Goal: Task Accomplishment & Management: Use online tool/utility

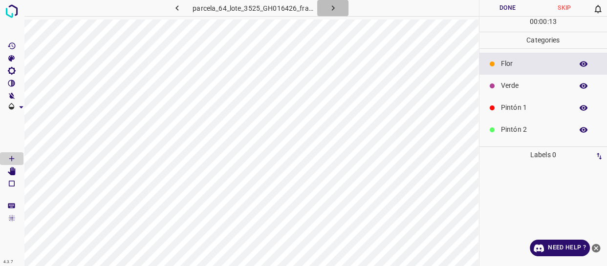
click at [328, 8] on icon "button" at bounding box center [333, 8] width 10 height 10
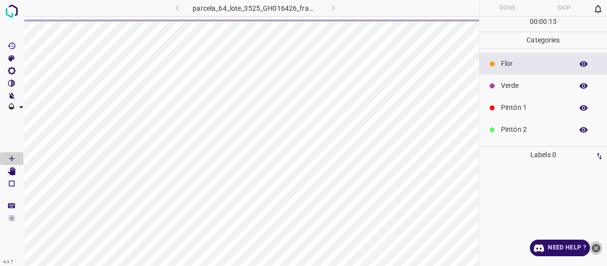
click at [592, 250] on icon "close-help" at bounding box center [596, 248] width 9 height 9
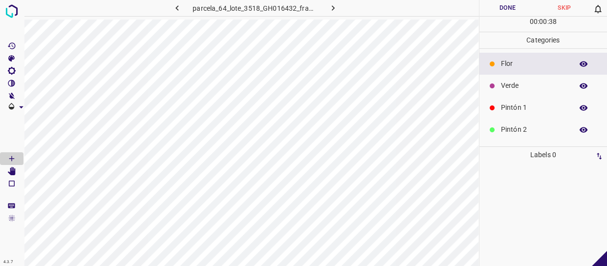
click at [333, 6] on icon "button" at bounding box center [333, 8] width 10 height 10
click at [330, 1] on button "button" at bounding box center [331, 8] width 31 height 16
drag, startPoint x: 526, startPoint y: 82, endPoint x: 517, endPoint y: 84, distance: 8.7
click at [517, 84] on p "Verde" at bounding box center [534, 86] width 67 height 10
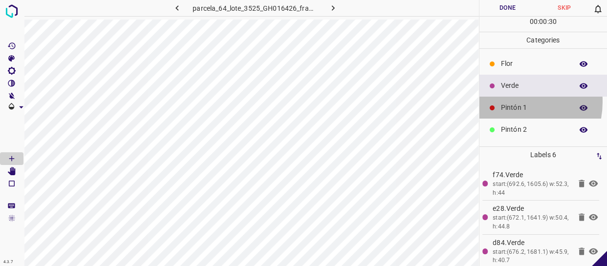
click at [508, 102] on div "Pintón 1" at bounding box center [543, 108] width 128 height 22
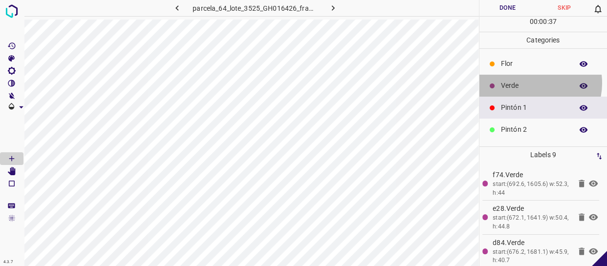
drag, startPoint x: 530, startPoint y: 83, endPoint x: 501, endPoint y: 88, distance: 29.2
click at [529, 83] on p "Verde" at bounding box center [534, 86] width 67 height 10
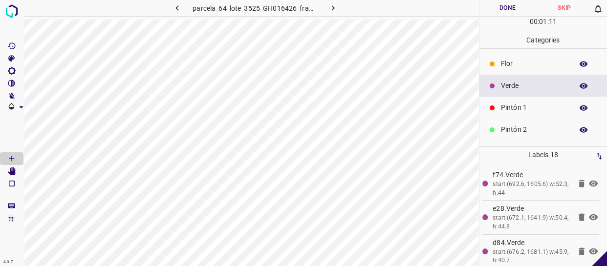
click at [523, 101] on div "Pintón 1" at bounding box center [543, 108] width 128 height 22
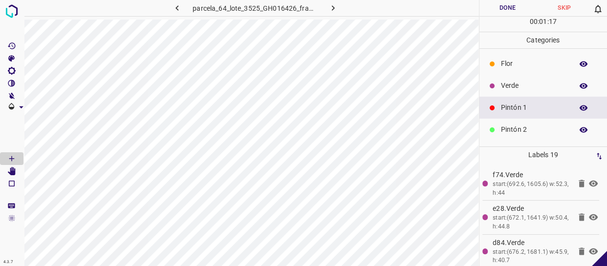
click at [555, 85] on p "Verde" at bounding box center [534, 86] width 67 height 10
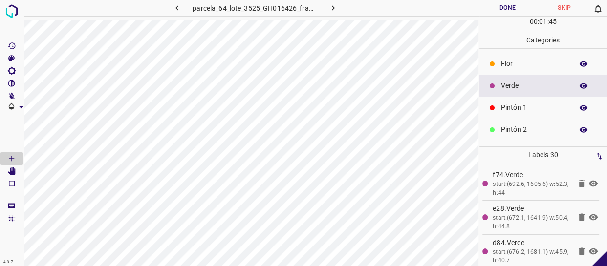
drag, startPoint x: 530, startPoint y: 112, endPoint x: 506, endPoint y: 118, distance: 24.2
click at [528, 112] on p "Pintón 1" at bounding box center [534, 108] width 67 height 10
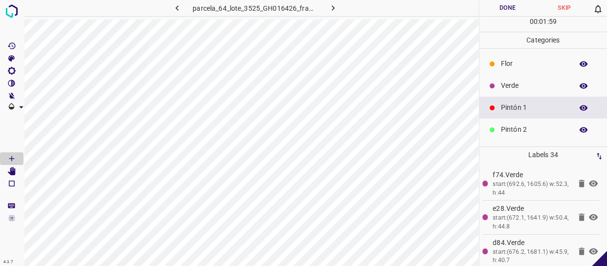
click at [535, 85] on p "Verde" at bounding box center [534, 86] width 67 height 10
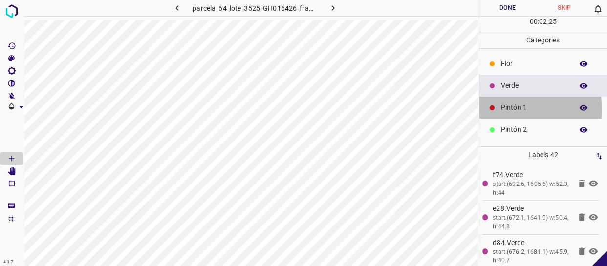
click at [510, 109] on p "Pintón 1" at bounding box center [534, 108] width 67 height 10
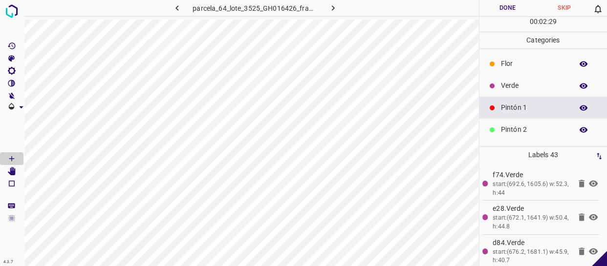
click at [531, 60] on p "Flor" at bounding box center [534, 64] width 67 height 10
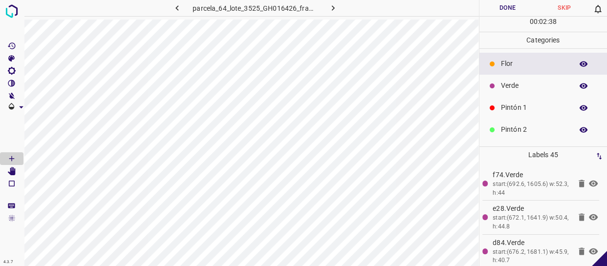
click at [537, 103] on p "Pintón 1" at bounding box center [534, 108] width 67 height 10
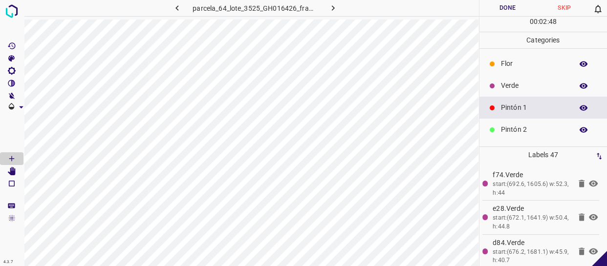
click at [510, 71] on div "Flor" at bounding box center [543, 64] width 128 height 22
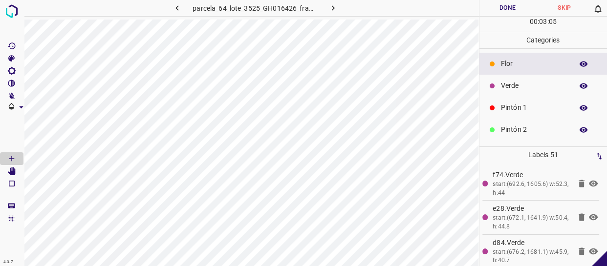
click at [546, 85] on p "Verde" at bounding box center [534, 86] width 67 height 10
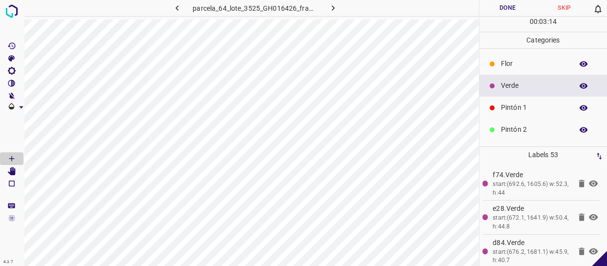
click at [512, 112] on p "Pintón 1" at bounding box center [534, 108] width 67 height 10
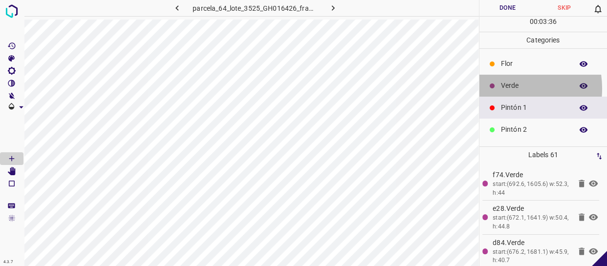
click at [502, 88] on p "Verde" at bounding box center [534, 86] width 67 height 10
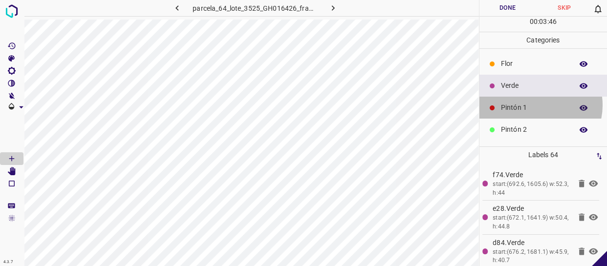
click at [538, 105] on p "Pintón 1" at bounding box center [534, 108] width 67 height 10
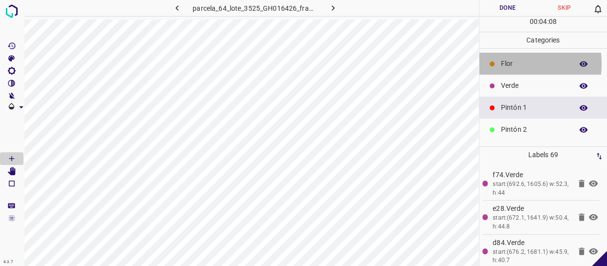
click at [500, 65] on div "Flor" at bounding box center [543, 64] width 128 height 22
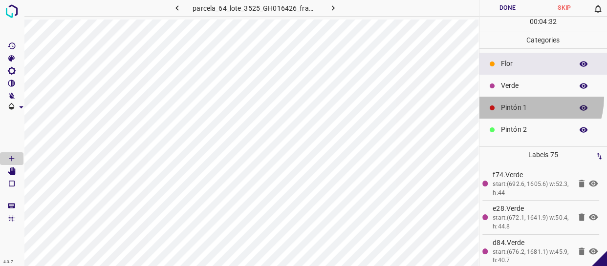
click at [522, 97] on div "Pintón 1" at bounding box center [543, 108] width 128 height 22
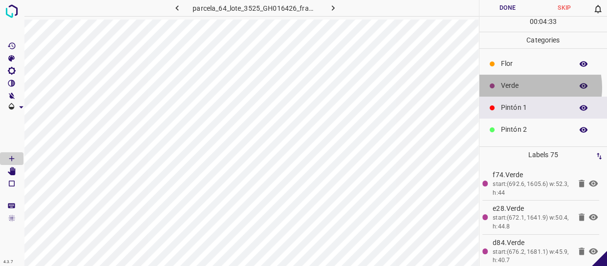
click at [524, 87] on p "Verde" at bounding box center [534, 86] width 67 height 10
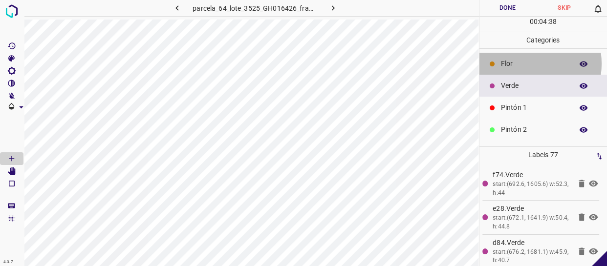
drag, startPoint x: 522, startPoint y: 64, endPoint x: 484, endPoint y: 85, distance: 43.3
click at [521, 64] on p "Flor" at bounding box center [534, 64] width 67 height 10
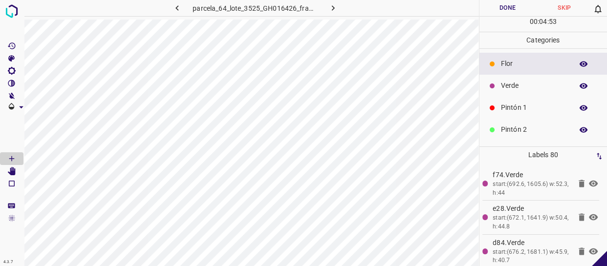
click at [547, 106] on p "Pintón 1" at bounding box center [534, 108] width 67 height 10
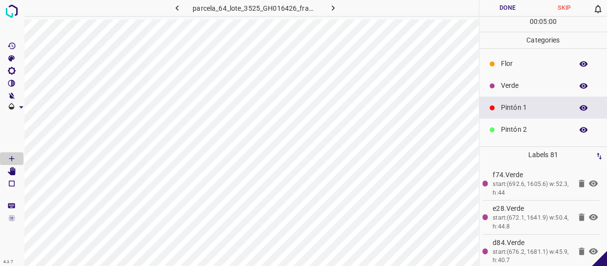
drag, startPoint x: 551, startPoint y: 83, endPoint x: 487, endPoint y: 85, distance: 64.0
click at [550, 83] on p "Verde" at bounding box center [534, 86] width 67 height 10
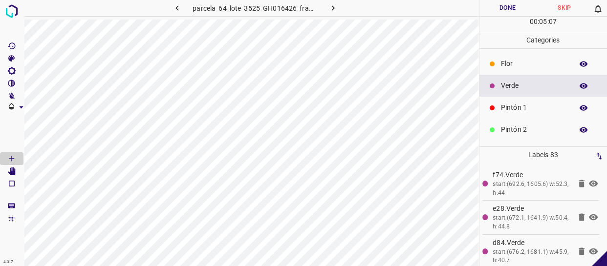
click at [539, 58] on div "Flor" at bounding box center [543, 64] width 128 height 22
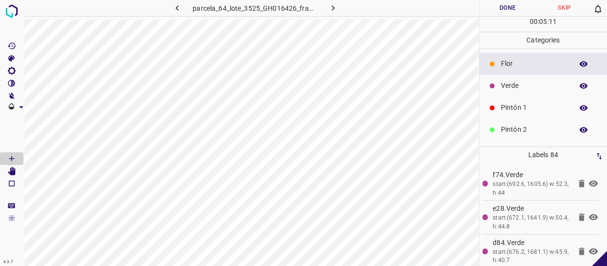
click at [512, 83] on p "Verde" at bounding box center [534, 86] width 67 height 10
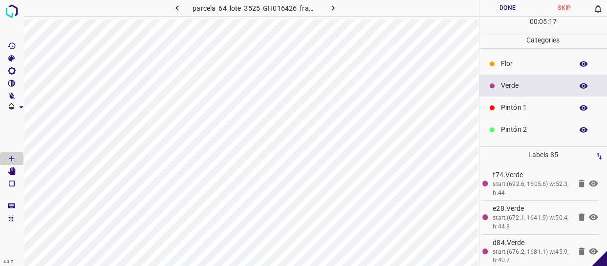
click at [513, 65] on p "Flor" at bounding box center [534, 64] width 67 height 10
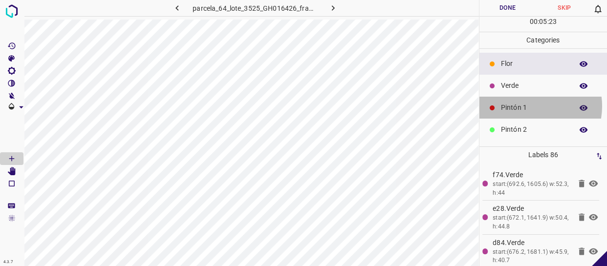
click at [526, 107] on p "Pintón 1" at bounding box center [534, 108] width 67 height 10
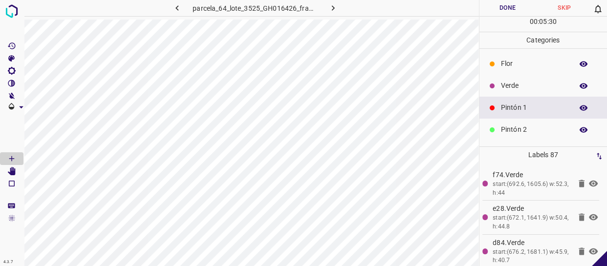
click at [537, 83] on p "Verde" at bounding box center [534, 86] width 67 height 10
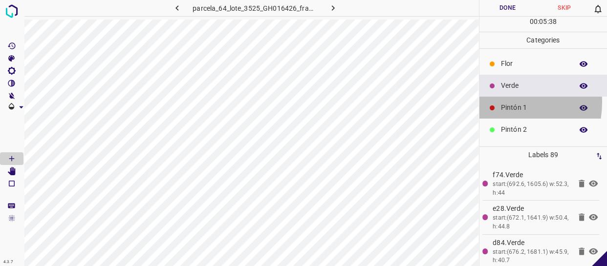
drag, startPoint x: 498, startPoint y: 102, endPoint x: 489, endPoint y: 102, distance: 9.3
click at [498, 102] on div "Pintón 1" at bounding box center [543, 108] width 128 height 22
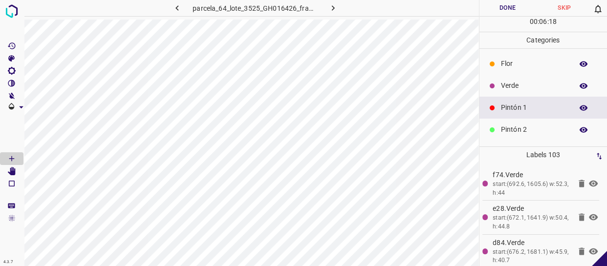
click at [504, 79] on div "Verde" at bounding box center [543, 86] width 128 height 22
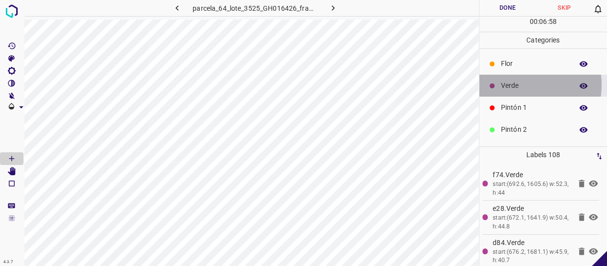
click at [510, 85] on p "Verde" at bounding box center [534, 86] width 67 height 10
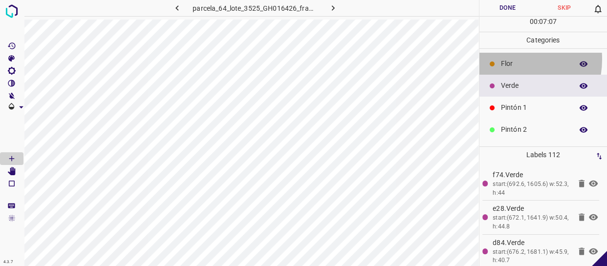
click at [502, 63] on p "Flor" at bounding box center [534, 64] width 67 height 10
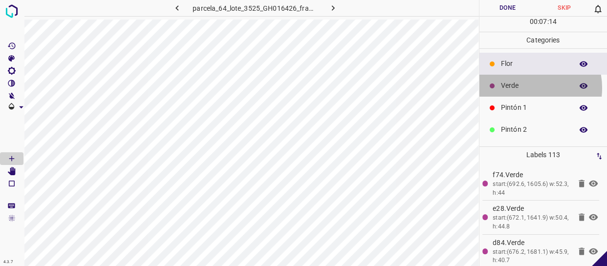
click at [522, 88] on p "Verde" at bounding box center [534, 86] width 67 height 10
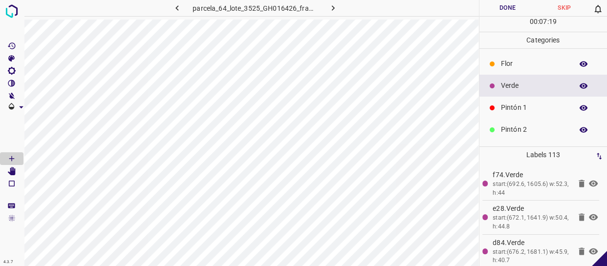
click at [523, 83] on p "Verde" at bounding box center [534, 86] width 67 height 10
click at [538, 112] on p "Pintón 1" at bounding box center [534, 108] width 67 height 10
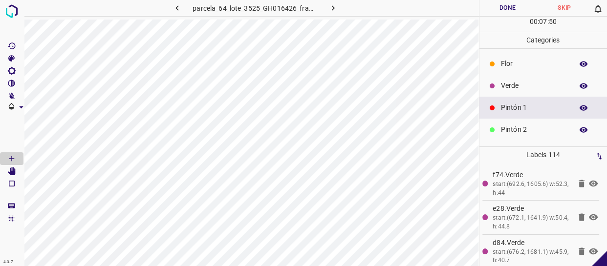
click at [506, 85] on p "Verde" at bounding box center [534, 86] width 67 height 10
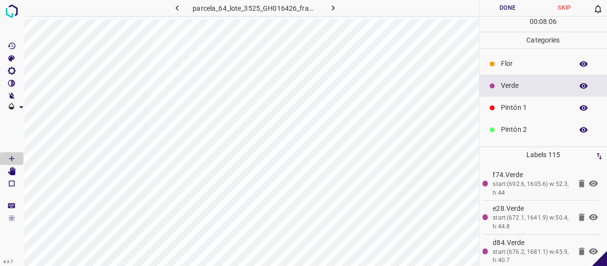
drag, startPoint x: 527, startPoint y: 65, endPoint x: 509, endPoint y: 74, distance: 20.3
click at [527, 65] on p "Flor" at bounding box center [534, 64] width 67 height 10
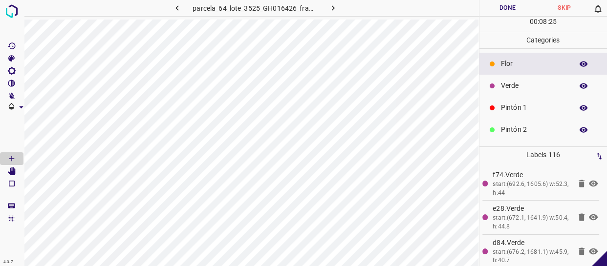
click at [510, 85] on p "Verde" at bounding box center [534, 86] width 67 height 10
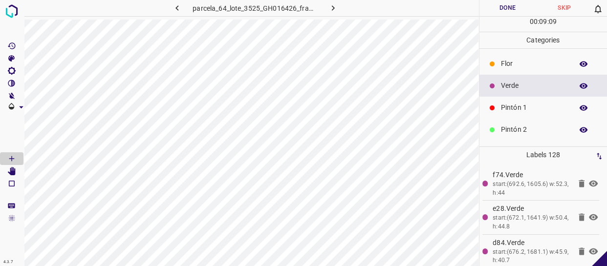
click at [507, 107] on p "Pintón 1" at bounding box center [534, 108] width 67 height 10
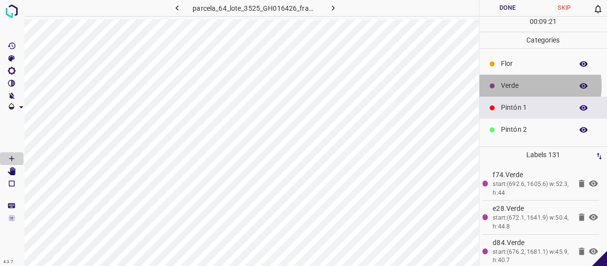
click at [521, 85] on p "Verde" at bounding box center [534, 86] width 67 height 10
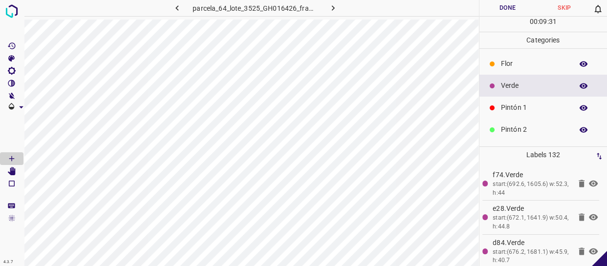
click at [525, 74] on ul "[PERSON_NAME] Verde Pintón 1 Pintón 2 Pintón 3 [PERSON_NAME] Azul" at bounding box center [543, 141] width 128 height 184
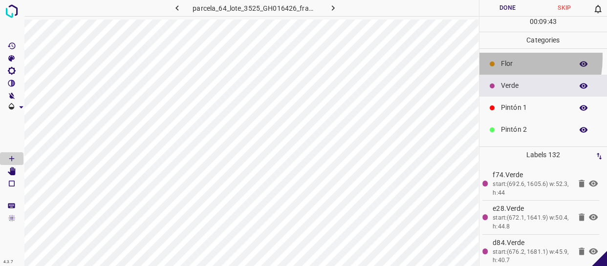
click at [493, 57] on div "Flor" at bounding box center [543, 64] width 128 height 22
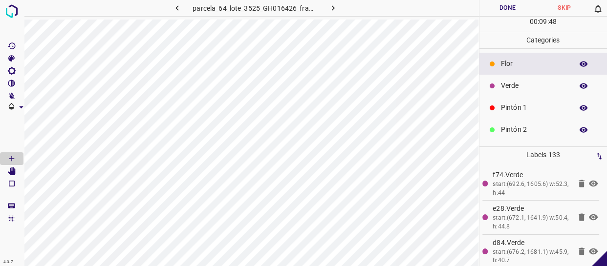
click at [517, 104] on p "Pintón 1" at bounding box center [534, 108] width 67 height 10
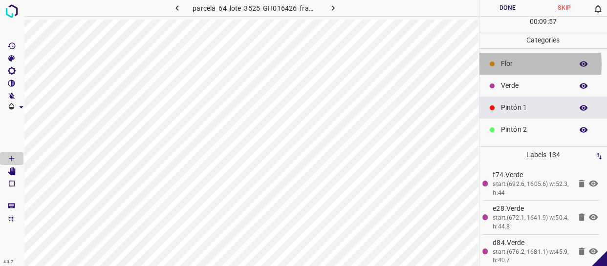
click at [508, 64] on p "Flor" at bounding box center [534, 64] width 67 height 10
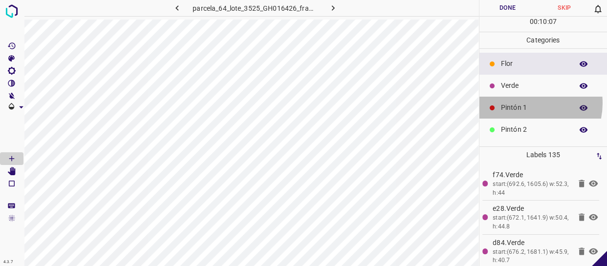
click at [523, 103] on p "Pintón 1" at bounding box center [534, 108] width 67 height 10
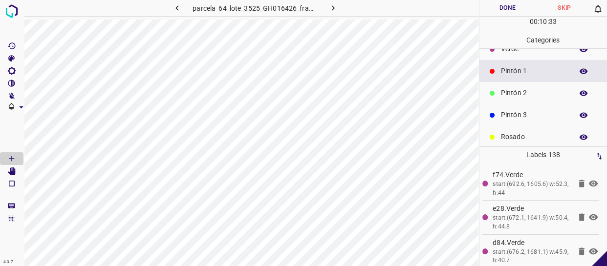
scroll to position [85, 0]
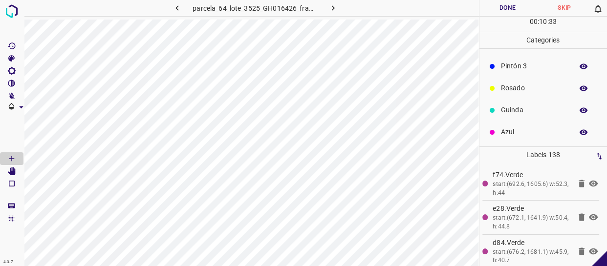
click at [534, 102] on div "Guinda" at bounding box center [543, 110] width 128 height 22
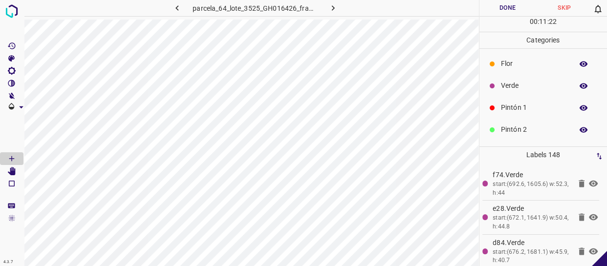
click at [518, 85] on p "Verde" at bounding box center [534, 86] width 67 height 10
click at [503, 10] on button "Done" at bounding box center [507, 8] width 57 height 16
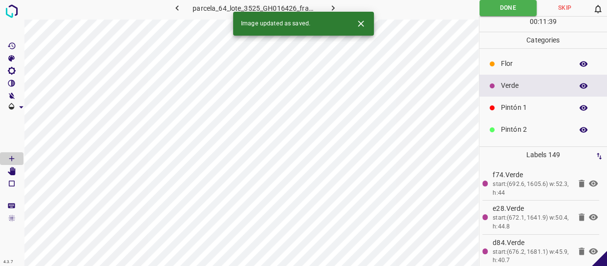
click at [328, 5] on icon "button" at bounding box center [333, 8] width 10 height 10
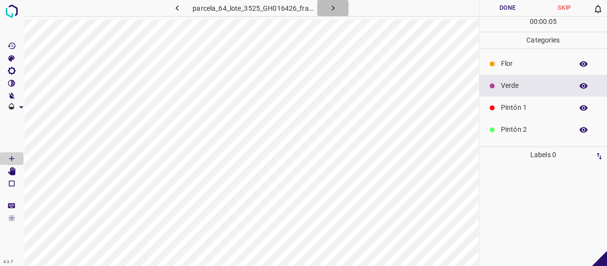
click at [340, 5] on button "button" at bounding box center [332, 8] width 31 height 16
click at [333, 7] on icon "button" at bounding box center [333, 8] width 10 height 10
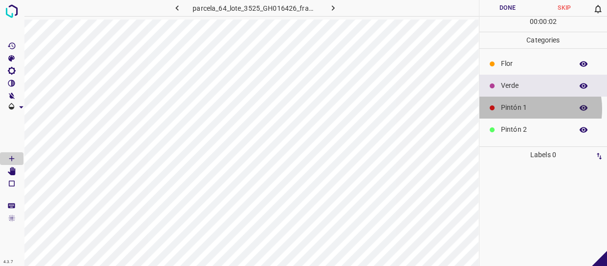
drag, startPoint x: 524, startPoint y: 109, endPoint x: 487, endPoint y: 116, distance: 37.8
click at [517, 109] on p "Pintón 1" at bounding box center [534, 108] width 67 height 10
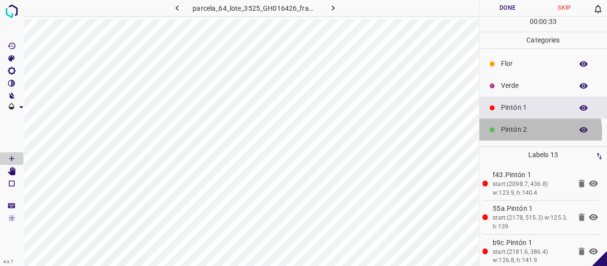
drag, startPoint x: 533, startPoint y: 132, endPoint x: 492, endPoint y: 132, distance: 40.1
click at [524, 131] on p "Pintón 2" at bounding box center [534, 130] width 67 height 10
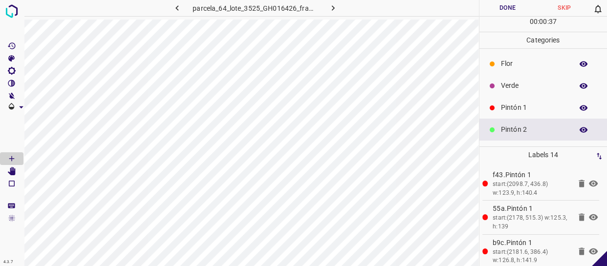
click at [522, 101] on div "Pintón 1" at bounding box center [543, 108] width 128 height 22
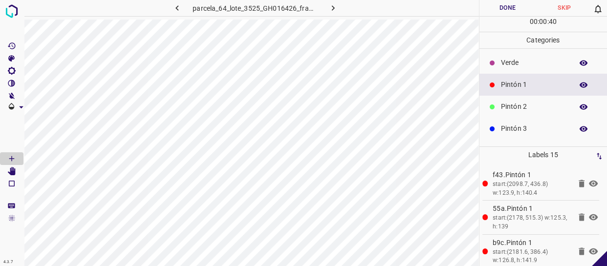
scroll to position [44, 0]
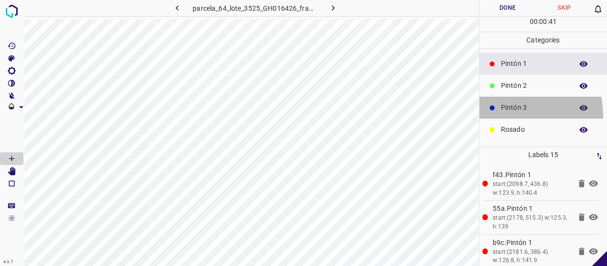
click at [519, 114] on div "Pintón 3" at bounding box center [543, 108] width 128 height 22
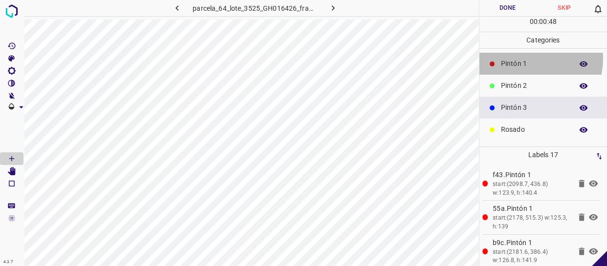
click at [532, 59] on p "Pintón 1" at bounding box center [534, 64] width 67 height 10
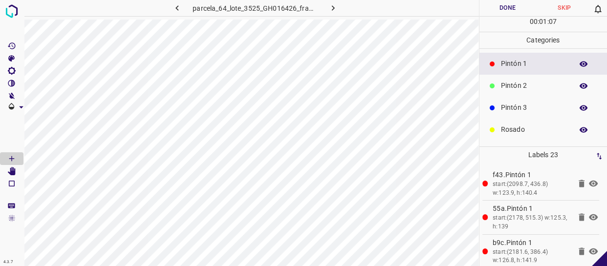
drag, startPoint x: 534, startPoint y: 89, endPoint x: 529, endPoint y: 89, distance: 5.4
click at [534, 89] on p "Pintón 2" at bounding box center [534, 86] width 67 height 10
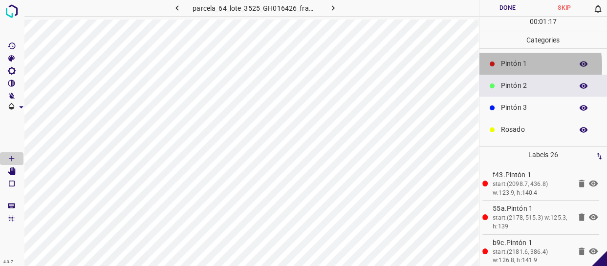
click at [501, 65] on p "Pintón 1" at bounding box center [534, 64] width 67 height 10
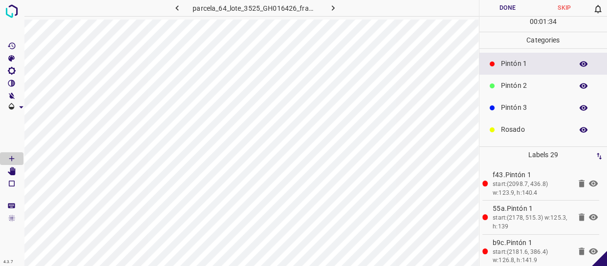
scroll to position [0, 0]
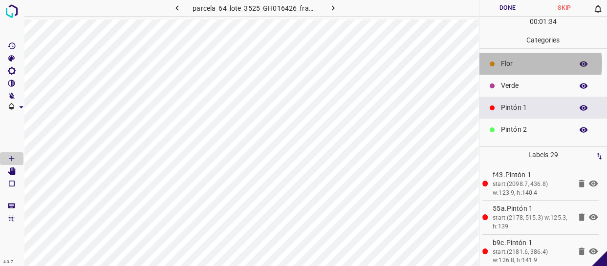
drag, startPoint x: 533, startPoint y: 64, endPoint x: 502, endPoint y: 76, distance: 33.1
click at [533, 64] on p "Flor" at bounding box center [534, 64] width 67 height 10
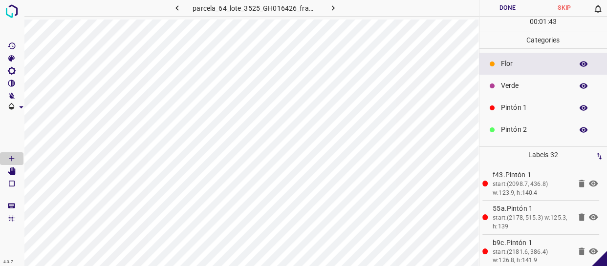
drag, startPoint x: 528, startPoint y: 105, endPoint x: 498, endPoint y: 109, distance: 30.6
click at [527, 106] on p "Pintón 1" at bounding box center [534, 108] width 67 height 10
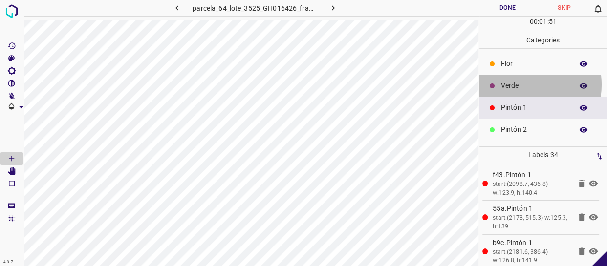
click at [510, 85] on p "Verde" at bounding box center [534, 86] width 67 height 10
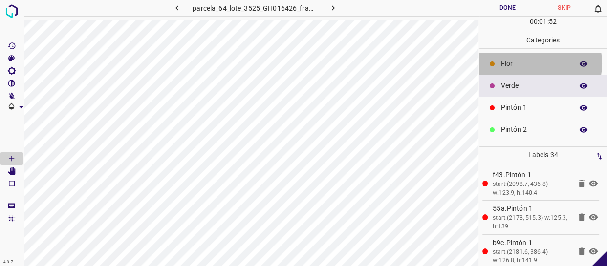
click at [532, 64] on p "Flor" at bounding box center [534, 64] width 67 height 10
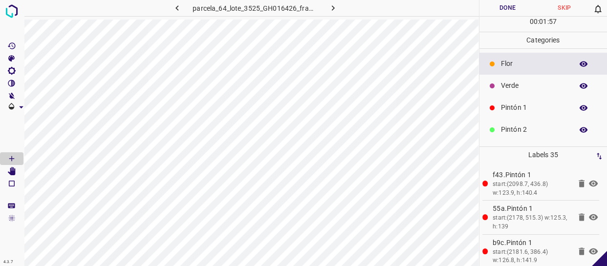
click at [521, 88] on p "Verde" at bounding box center [534, 86] width 67 height 10
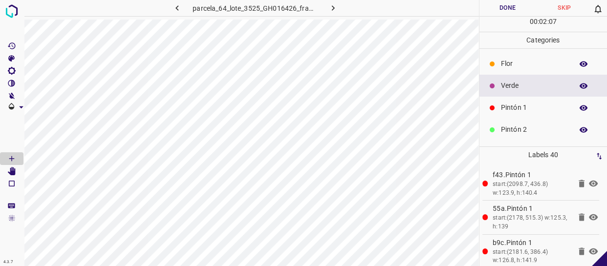
click at [513, 107] on p "Pintón 1" at bounding box center [534, 108] width 67 height 10
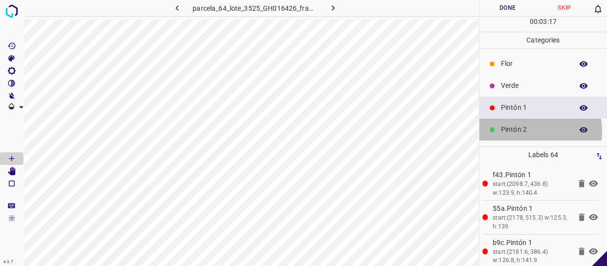
click at [528, 131] on p "Pintón 2" at bounding box center [534, 130] width 67 height 10
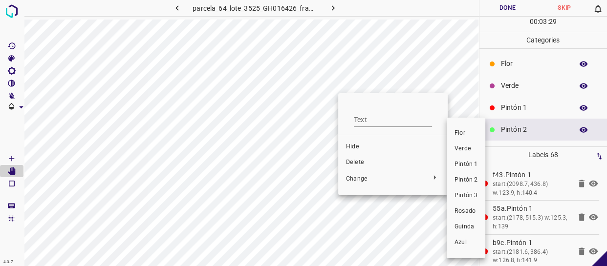
click at [462, 161] on span "Pintón 1" at bounding box center [465, 164] width 23 height 9
click at [467, 162] on span "Pintón 1" at bounding box center [465, 164] width 23 height 9
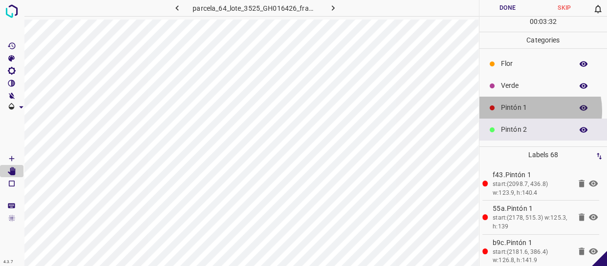
click at [528, 111] on p "Pintón 1" at bounding box center [534, 108] width 67 height 10
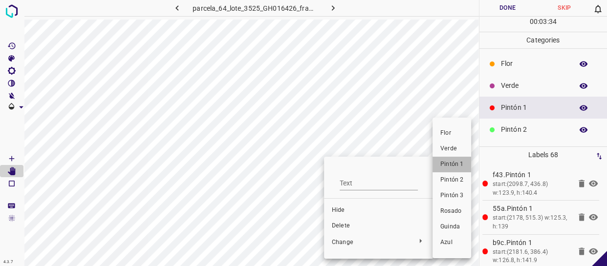
click at [450, 162] on span "Pintón 1" at bounding box center [451, 164] width 23 height 9
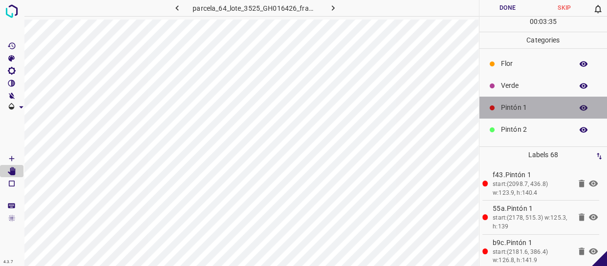
click at [542, 108] on p "Pintón 1" at bounding box center [534, 108] width 67 height 10
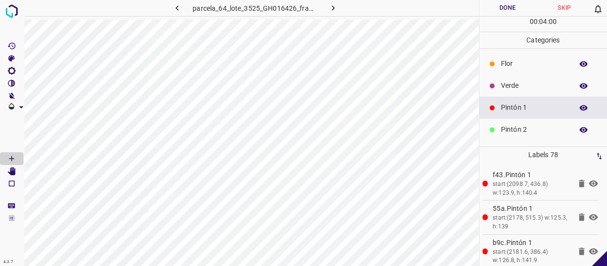
click at [513, 84] on p "Verde" at bounding box center [534, 86] width 67 height 10
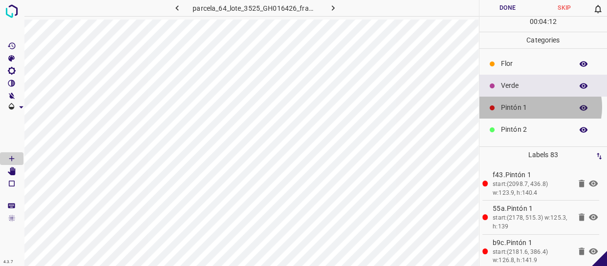
click at [532, 106] on p "Pintón 1" at bounding box center [534, 108] width 67 height 10
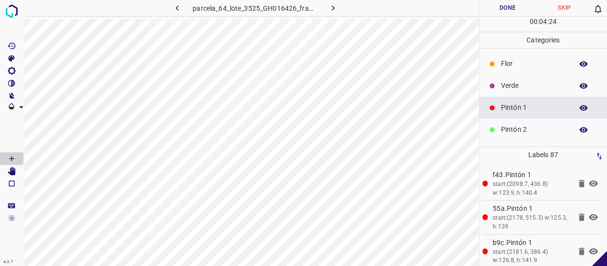
click at [516, 68] on p "Flor" at bounding box center [534, 64] width 67 height 10
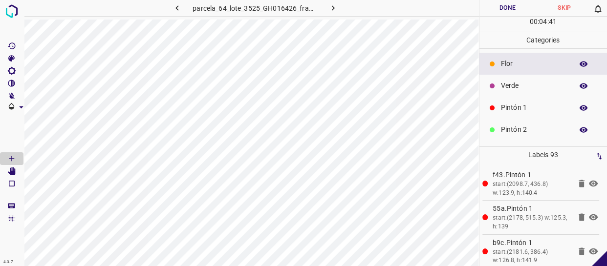
drag, startPoint x: 528, startPoint y: 86, endPoint x: 523, endPoint y: 86, distance: 5.4
click at [523, 86] on p "Verde" at bounding box center [534, 86] width 67 height 10
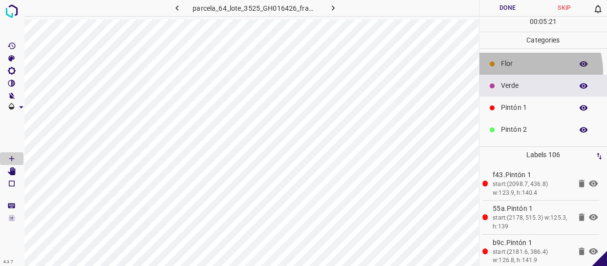
click at [526, 71] on div "Flor" at bounding box center [543, 64] width 128 height 22
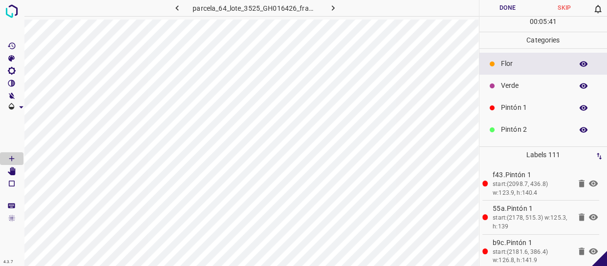
drag, startPoint x: 540, startPoint y: 103, endPoint x: 486, endPoint y: 122, distance: 57.5
click at [536, 104] on p "Pintón 1" at bounding box center [534, 108] width 67 height 10
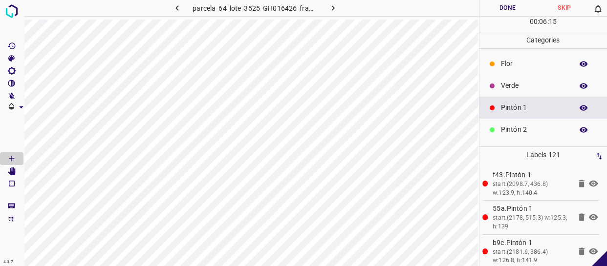
drag, startPoint x: 537, startPoint y: 82, endPoint x: 528, endPoint y: 83, distance: 9.3
click at [528, 83] on p "Verde" at bounding box center [534, 86] width 67 height 10
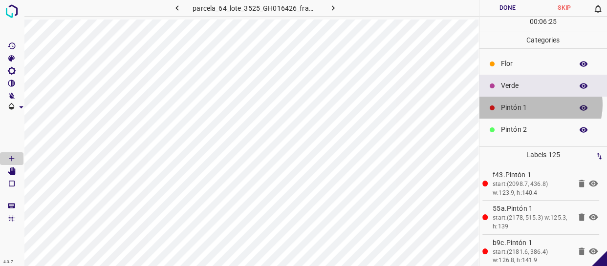
click at [533, 105] on p "Pintón 1" at bounding box center [534, 108] width 67 height 10
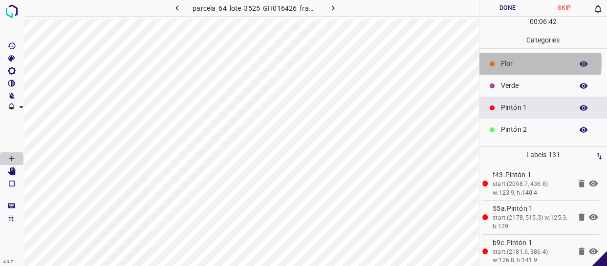
click at [517, 64] on p "Flor" at bounding box center [534, 64] width 67 height 10
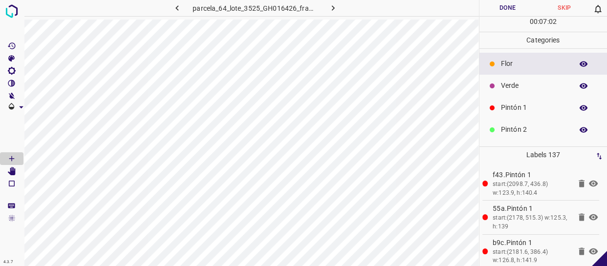
click at [520, 85] on p "Verde" at bounding box center [534, 86] width 67 height 10
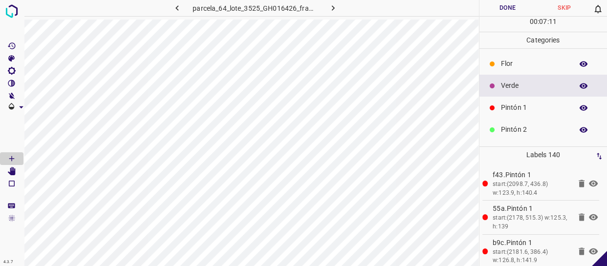
click at [520, 64] on p "Flor" at bounding box center [534, 64] width 67 height 10
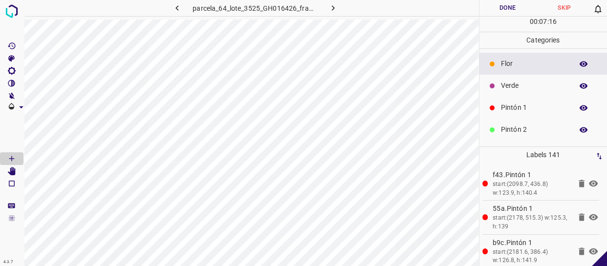
click at [546, 107] on p "Pintón 1" at bounding box center [534, 108] width 67 height 10
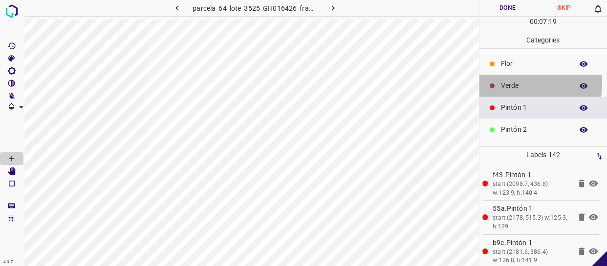
click at [512, 84] on p "Verde" at bounding box center [534, 86] width 67 height 10
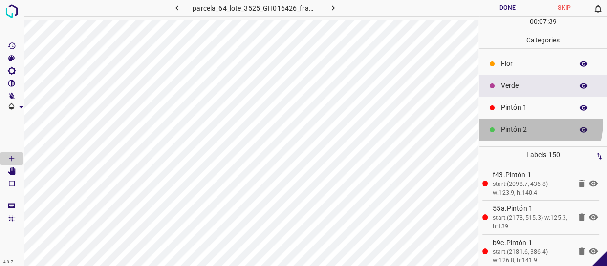
drag, startPoint x: 524, startPoint y: 122, endPoint x: 496, endPoint y: 125, distance: 28.0
click at [524, 122] on div "Pintón 2" at bounding box center [543, 130] width 128 height 22
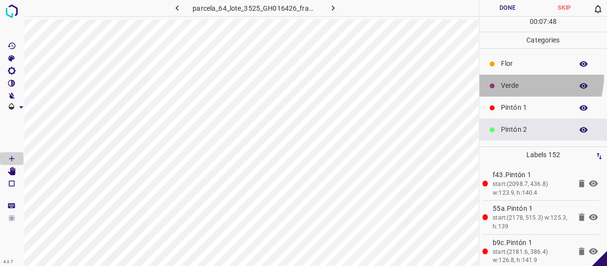
drag, startPoint x: 524, startPoint y: 76, endPoint x: 504, endPoint y: 83, distance: 21.8
click at [524, 76] on div "Verde" at bounding box center [543, 86] width 128 height 22
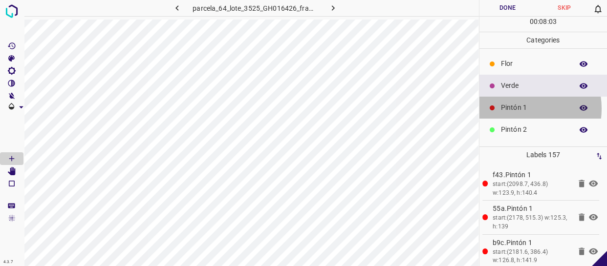
click at [517, 108] on p "Pintón 1" at bounding box center [534, 108] width 67 height 10
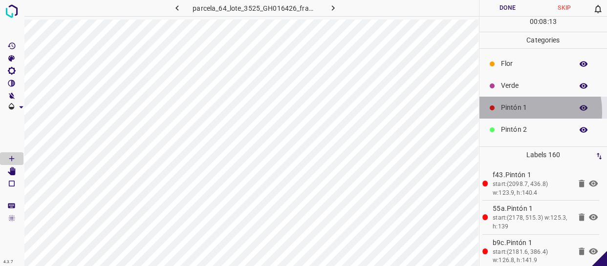
click at [510, 112] on p "Pintón 1" at bounding box center [534, 108] width 67 height 10
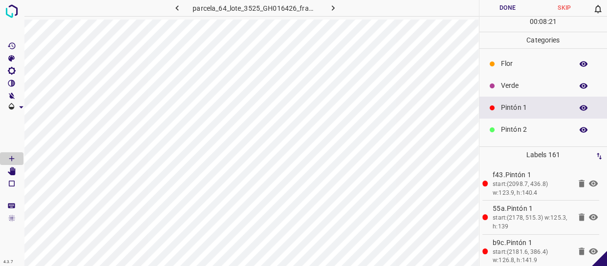
drag, startPoint x: 528, startPoint y: 107, endPoint x: 521, endPoint y: 107, distance: 6.4
click at [521, 107] on p "Pintón 1" at bounding box center [534, 108] width 67 height 10
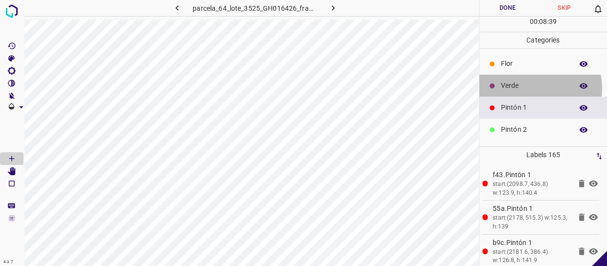
click at [528, 88] on p "Verde" at bounding box center [534, 86] width 67 height 10
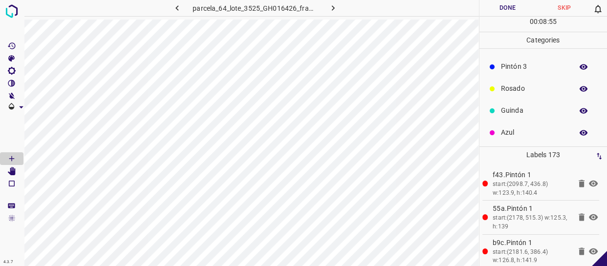
scroll to position [85, 0]
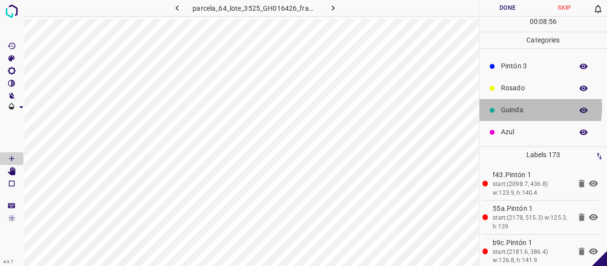
click at [526, 108] on p "Guinda" at bounding box center [534, 110] width 67 height 10
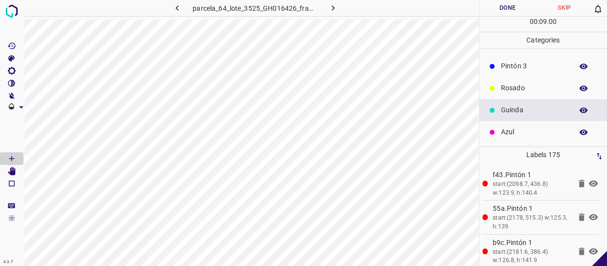
scroll to position [0, 0]
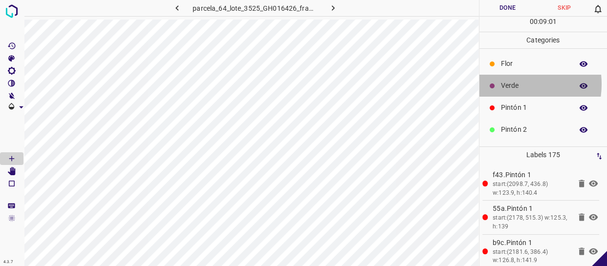
click at [507, 84] on p "Verde" at bounding box center [534, 86] width 67 height 10
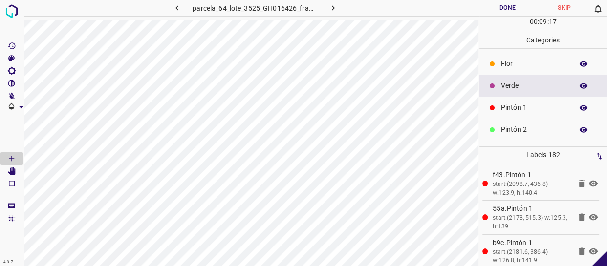
click at [513, 66] on p "Flor" at bounding box center [534, 64] width 67 height 10
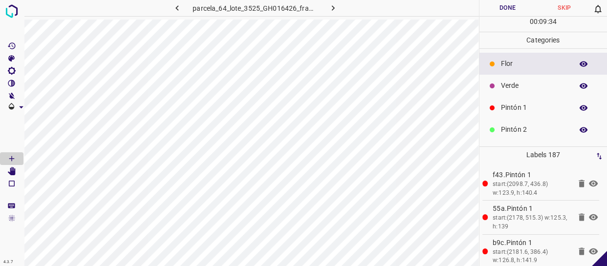
click at [518, 103] on p "Pintón 1" at bounding box center [534, 108] width 67 height 10
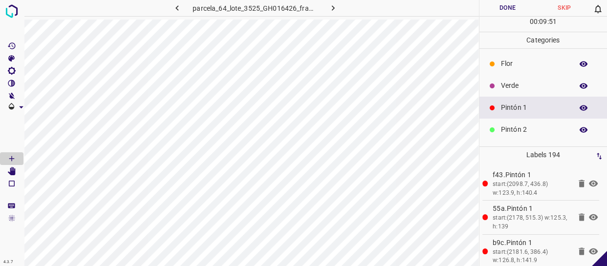
click at [526, 79] on div "Verde" at bounding box center [543, 86] width 128 height 22
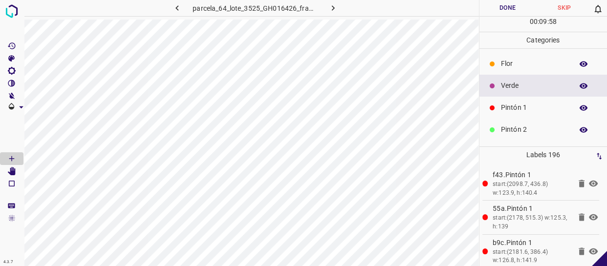
click at [524, 104] on p "Pintón 1" at bounding box center [534, 108] width 67 height 10
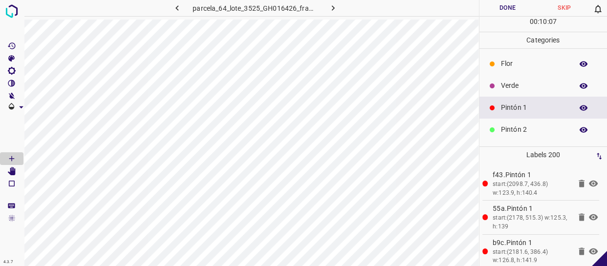
click at [512, 127] on p "Pintón 2" at bounding box center [534, 130] width 67 height 10
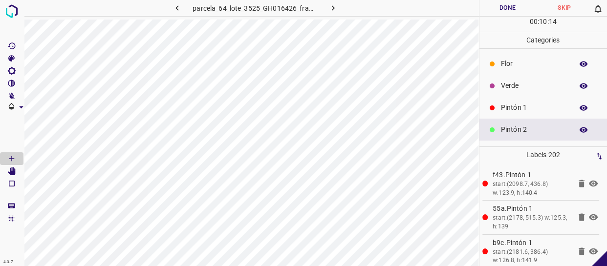
click at [517, 87] on p "Verde" at bounding box center [534, 86] width 67 height 10
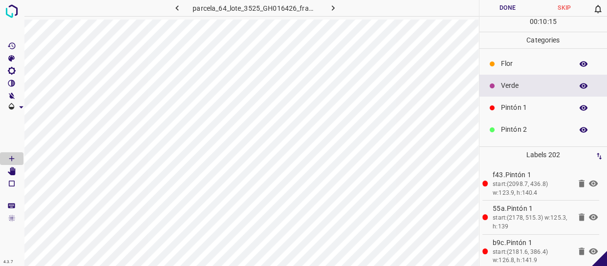
click at [507, 111] on p "Pintón 1" at bounding box center [534, 108] width 67 height 10
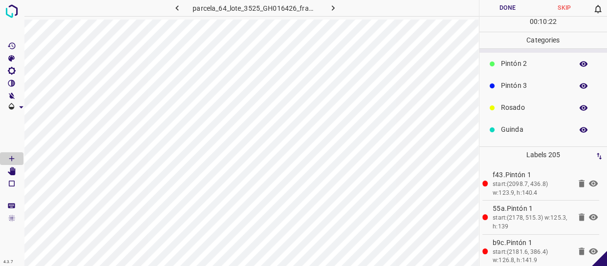
scroll to position [85, 0]
click at [516, 129] on p "Azul" at bounding box center [534, 132] width 67 height 10
click at [515, 106] on p "Pintón 1" at bounding box center [534, 108] width 67 height 10
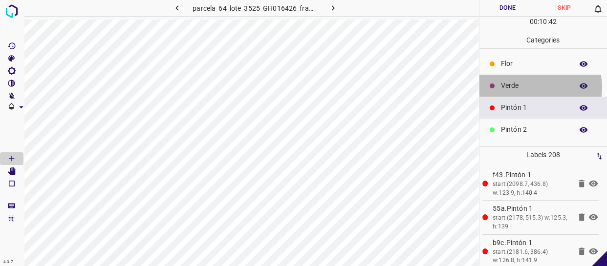
click at [534, 87] on p "Verde" at bounding box center [534, 86] width 67 height 10
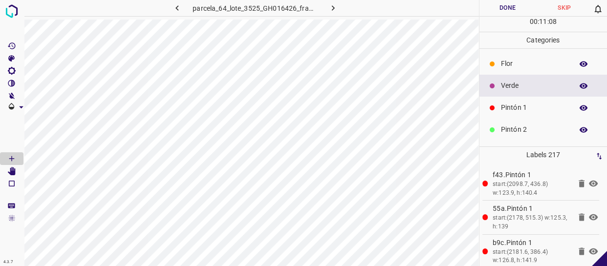
drag, startPoint x: 503, startPoint y: 106, endPoint x: 497, endPoint y: 104, distance: 6.0
click at [497, 104] on div "Pintón 1" at bounding box center [543, 108] width 128 height 22
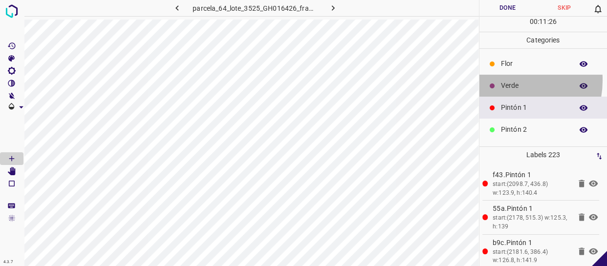
click at [505, 81] on p "Verde" at bounding box center [534, 86] width 67 height 10
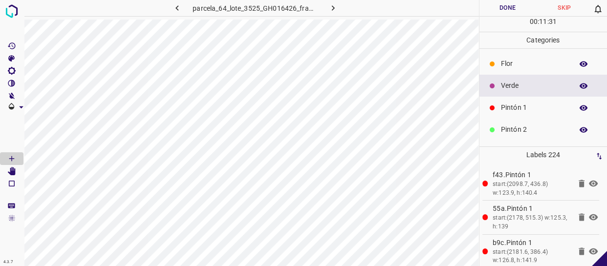
click at [491, 59] on div at bounding box center [492, 64] width 10 height 10
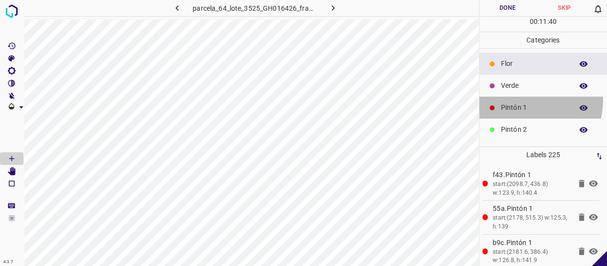
click at [524, 101] on div "Pintón 1" at bounding box center [543, 108] width 128 height 22
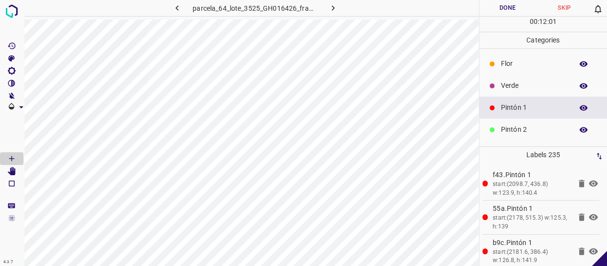
click at [518, 136] on div "Pintón 2" at bounding box center [543, 130] width 128 height 22
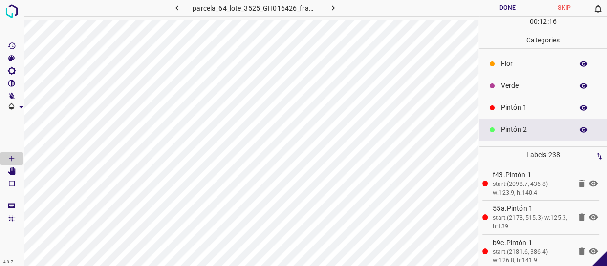
click at [522, 105] on p "Pintón 1" at bounding box center [534, 108] width 67 height 10
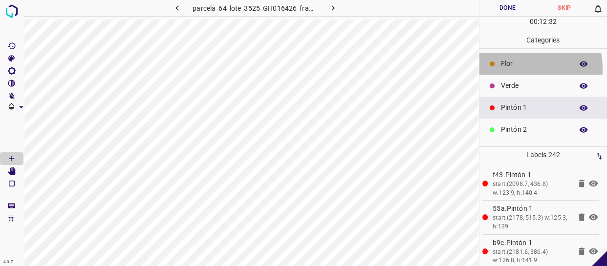
click at [523, 67] on p "Flor" at bounding box center [534, 64] width 67 height 10
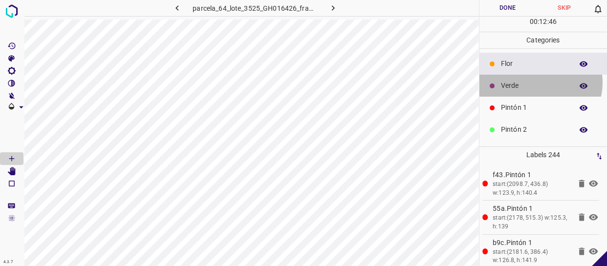
click at [539, 83] on p "Verde" at bounding box center [534, 86] width 67 height 10
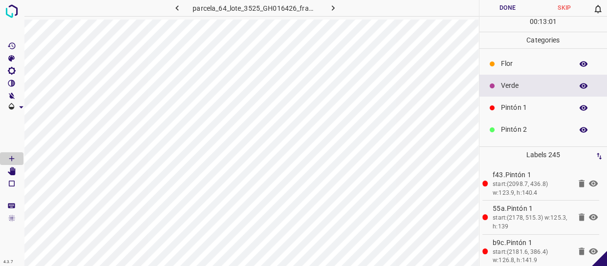
click at [512, 107] on p "Pintón 1" at bounding box center [534, 108] width 67 height 10
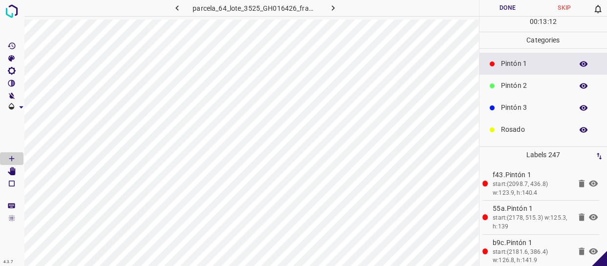
scroll to position [85, 0]
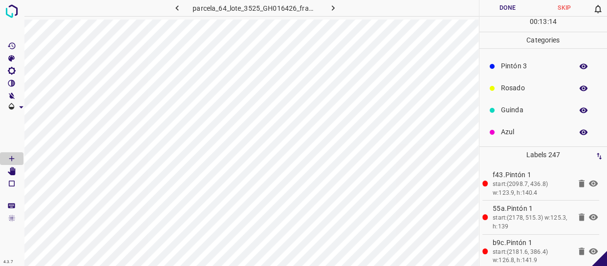
click at [519, 118] on div "Guinda" at bounding box center [543, 110] width 128 height 22
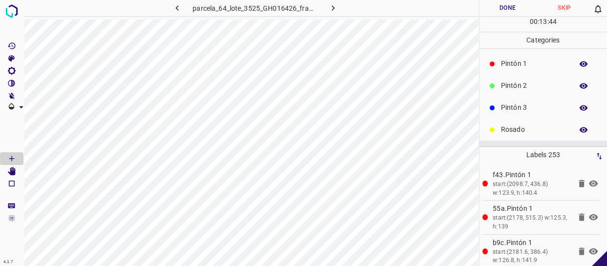
click at [530, 85] on p "Pintón 2" at bounding box center [534, 86] width 67 height 10
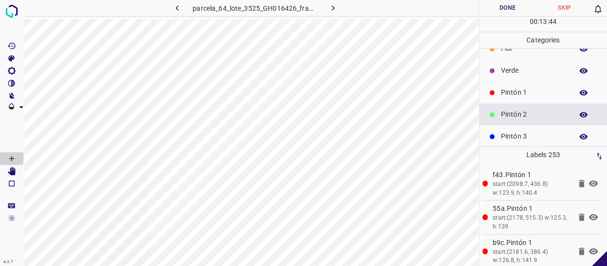
scroll to position [0, 0]
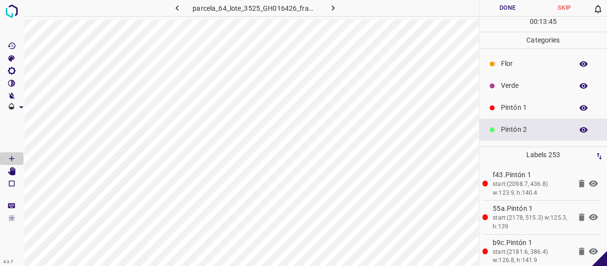
click at [526, 78] on div "Verde" at bounding box center [543, 86] width 128 height 22
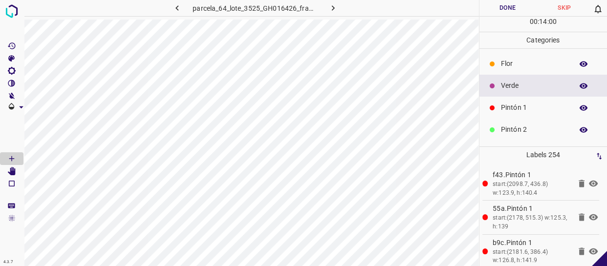
click at [510, 7] on button "Done" at bounding box center [507, 8] width 57 height 16
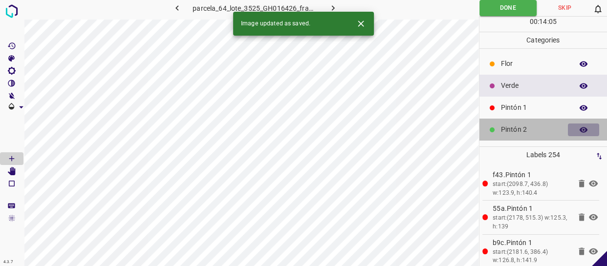
click at [582, 127] on button "button" at bounding box center [583, 130] width 31 height 13
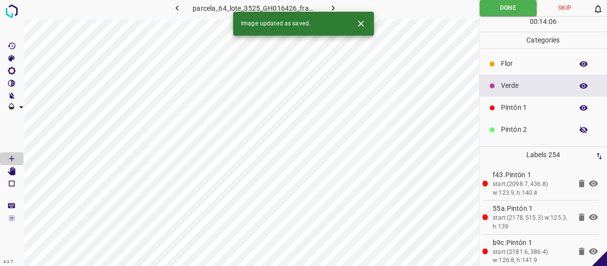
click at [581, 127] on button "button" at bounding box center [583, 130] width 31 height 13
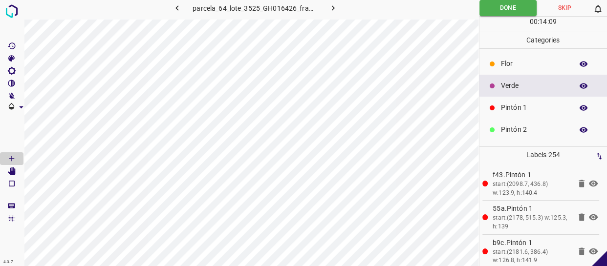
click at [330, 5] on icon "button" at bounding box center [333, 8] width 10 height 10
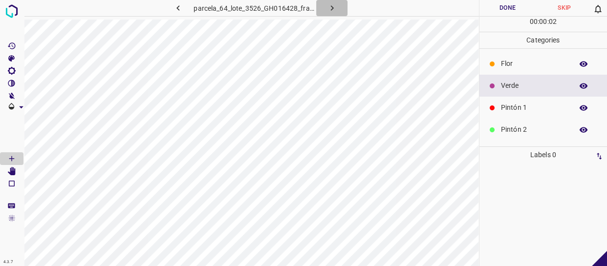
click at [326, 5] on button "button" at bounding box center [331, 8] width 31 height 16
click at [334, 7] on icon "button" at bounding box center [333, 8] width 10 height 10
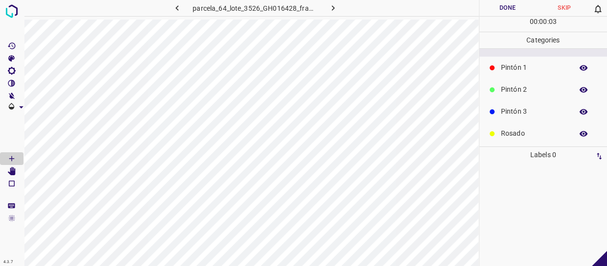
scroll to position [85, 0]
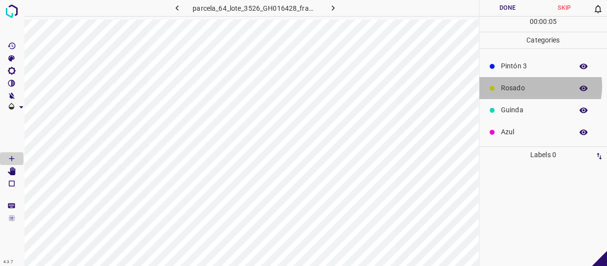
click at [527, 86] on p "Rosado" at bounding box center [534, 88] width 67 height 10
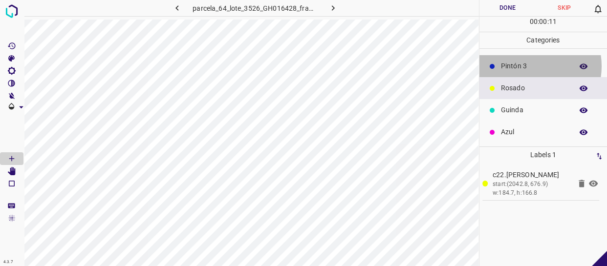
click at [526, 66] on p "Pintón 3" at bounding box center [534, 66] width 67 height 10
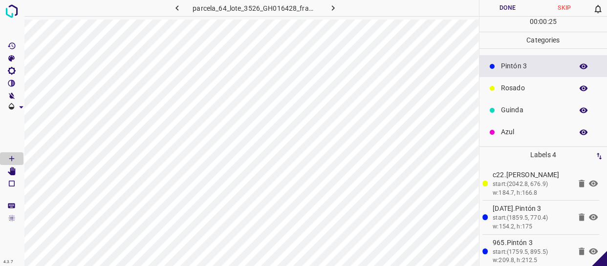
scroll to position [41, 0]
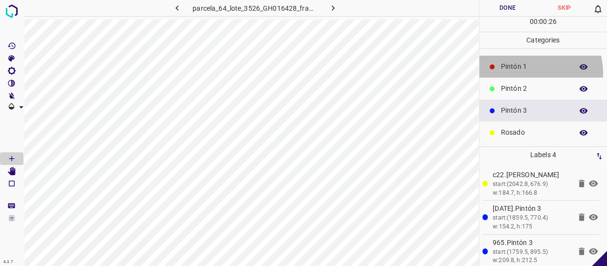
drag, startPoint x: 524, startPoint y: 73, endPoint x: 491, endPoint y: 73, distance: 33.2
click at [521, 73] on div "Pintón 1" at bounding box center [543, 67] width 128 height 22
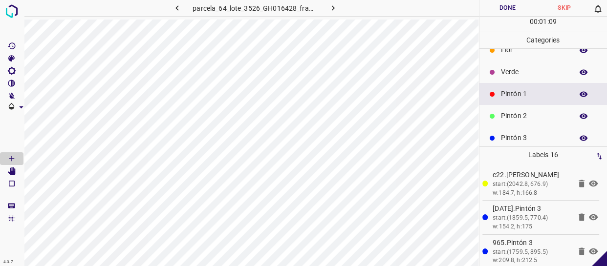
scroll to position [0, 0]
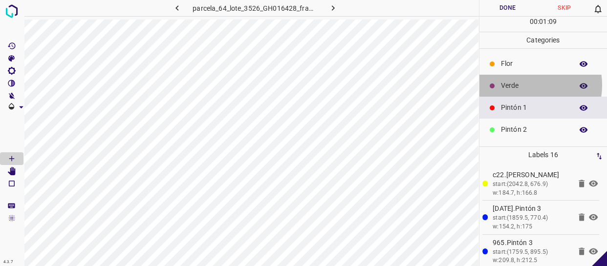
drag, startPoint x: 527, startPoint y: 85, endPoint x: 487, endPoint y: 85, distance: 40.5
click at [527, 85] on p "Verde" at bounding box center [534, 86] width 67 height 10
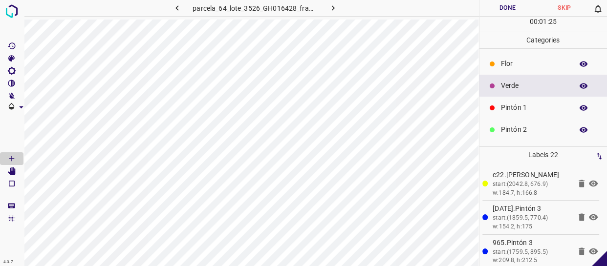
click at [523, 103] on p "Pintón 1" at bounding box center [534, 108] width 67 height 10
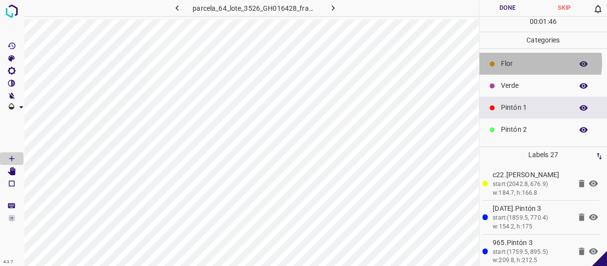
click at [524, 62] on p "Flor" at bounding box center [534, 64] width 67 height 10
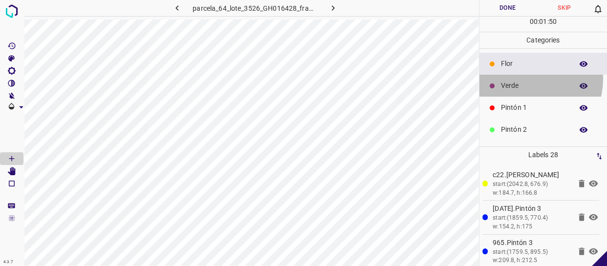
click at [527, 79] on div "Verde" at bounding box center [543, 86] width 128 height 22
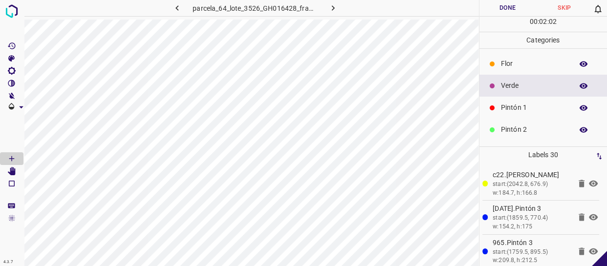
drag, startPoint x: 539, startPoint y: 106, endPoint x: 494, endPoint y: 103, distance: 45.0
click at [539, 105] on p "Pintón 1" at bounding box center [534, 108] width 67 height 10
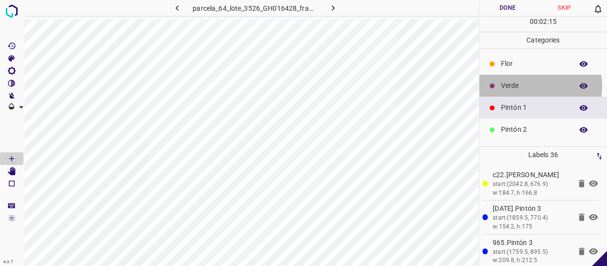
click at [532, 86] on p "Verde" at bounding box center [534, 86] width 67 height 10
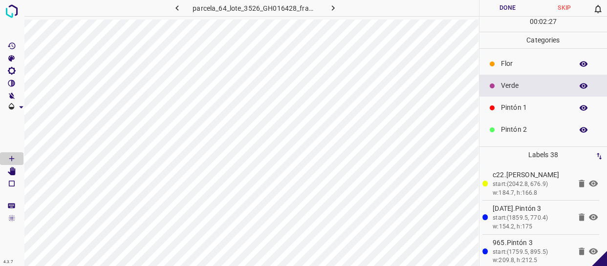
click at [516, 103] on p "Pintón 1" at bounding box center [534, 108] width 67 height 10
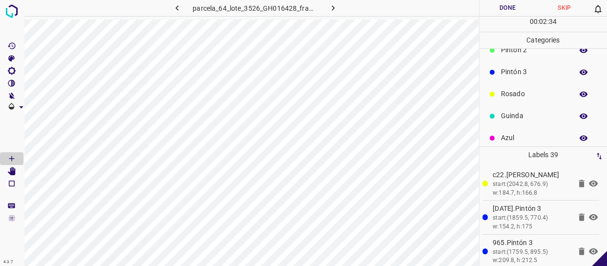
scroll to position [85, 0]
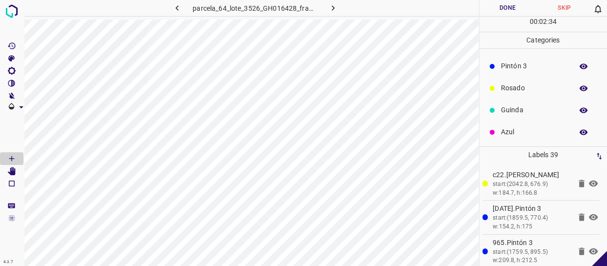
click at [524, 130] on p "Azul" at bounding box center [534, 132] width 67 height 10
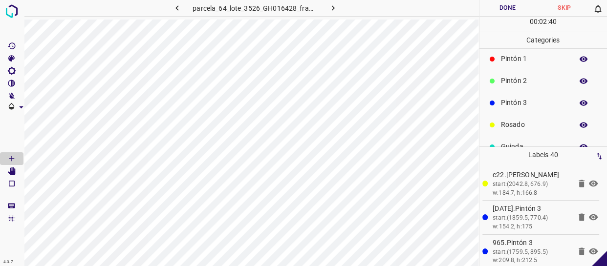
scroll to position [0, 0]
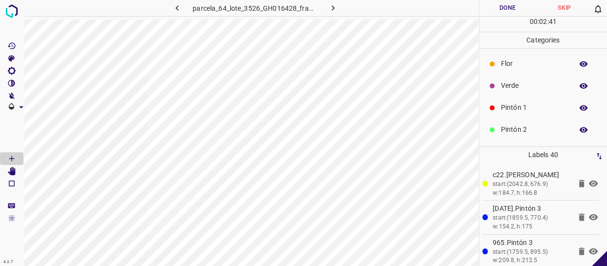
click at [524, 130] on p "Pintón 2" at bounding box center [534, 130] width 67 height 10
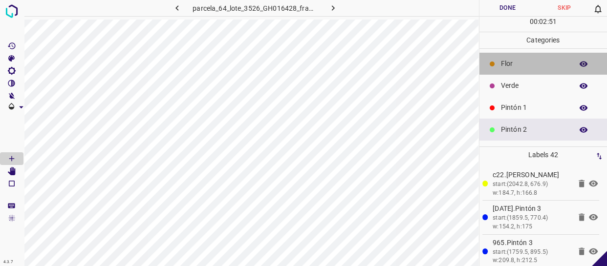
click at [552, 55] on div "Flor" at bounding box center [543, 64] width 128 height 22
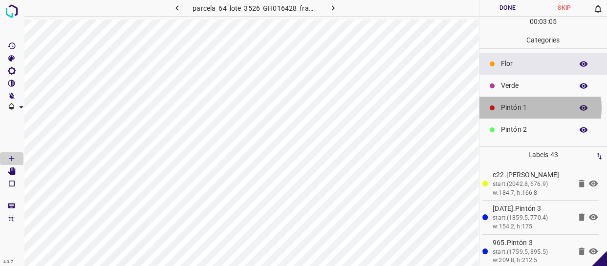
click at [525, 107] on p "Pintón 1" at bounding box center [534, 108] width 67 height 10
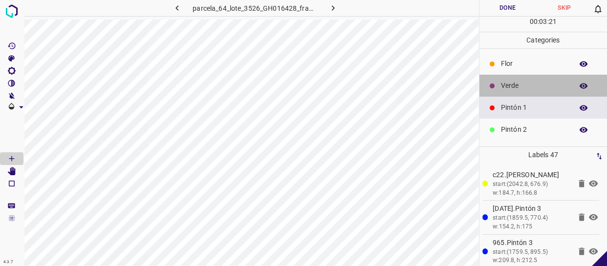
click at [557, 86] on p "Verde" at bounding box center [534, 86] width 67 height 10
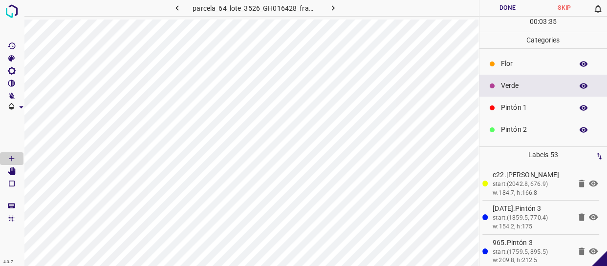
click at [514, 57] on div "Flor" at bounding box center [543, 64] width 128 height 22
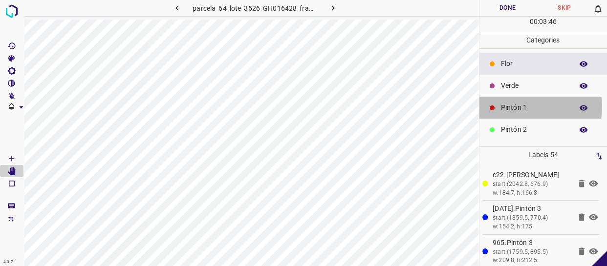
drag, startPoint x: 530, startPoint y: 107, endPoint x: 491, endPoint y: 111, distance: 38.8
click at [528, 107] on p "Pintón 1" at bounding box center [534, 108] width 67 height 10
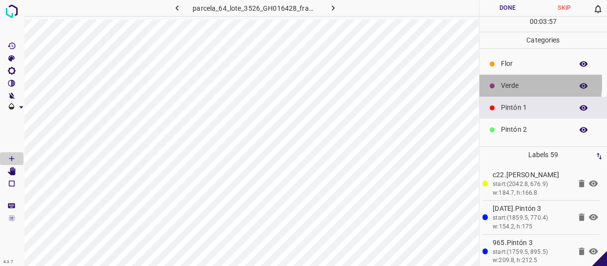
click at [505, 83] on p "Verde" at bounding box center [534, 86] width 67 height 10
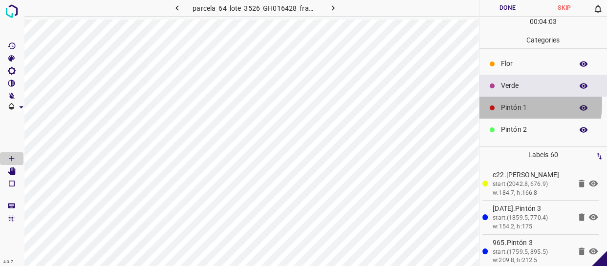
click at [501, 104] on p "Pintón 1" at bounding box center [534, 108] width 67 height 10
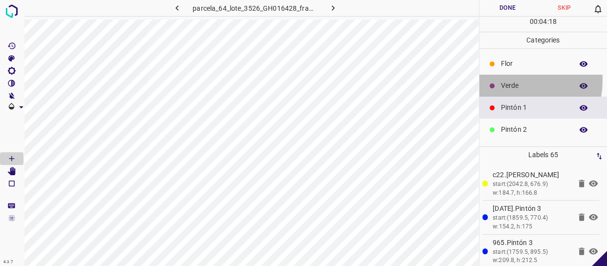
click at [514, 81] on p "Verde" at bounding box center [534, 86] width 67 height 10
